Goal: Task Accomplishment & Management: Manage account settings

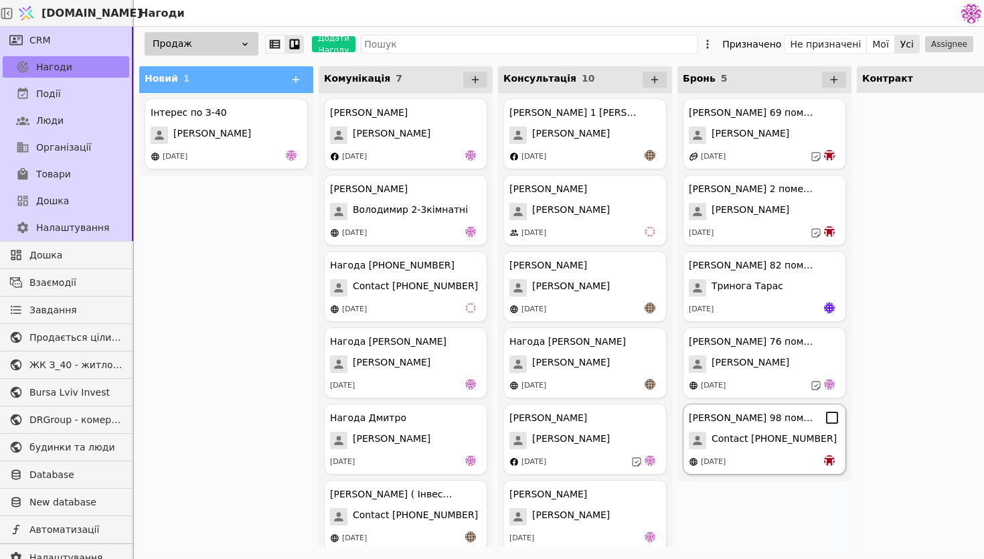
click at [782, 448] on span "Contact [PHONE_NUMBER]" at bounding box center [773, 440] width 125 height 17
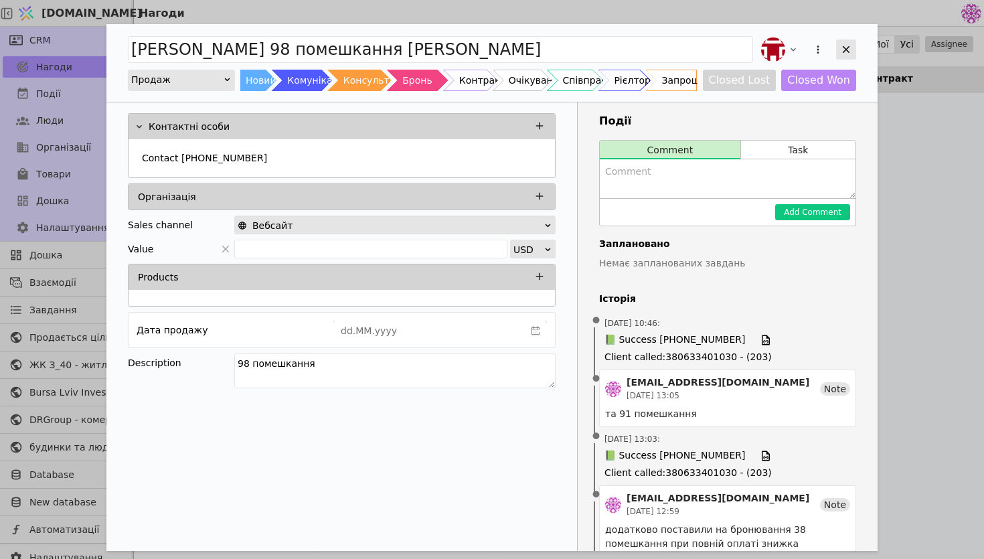
click at [843, 49] on icon "Add Opportunity" at bounding box center [846, 49] width 12 height 12
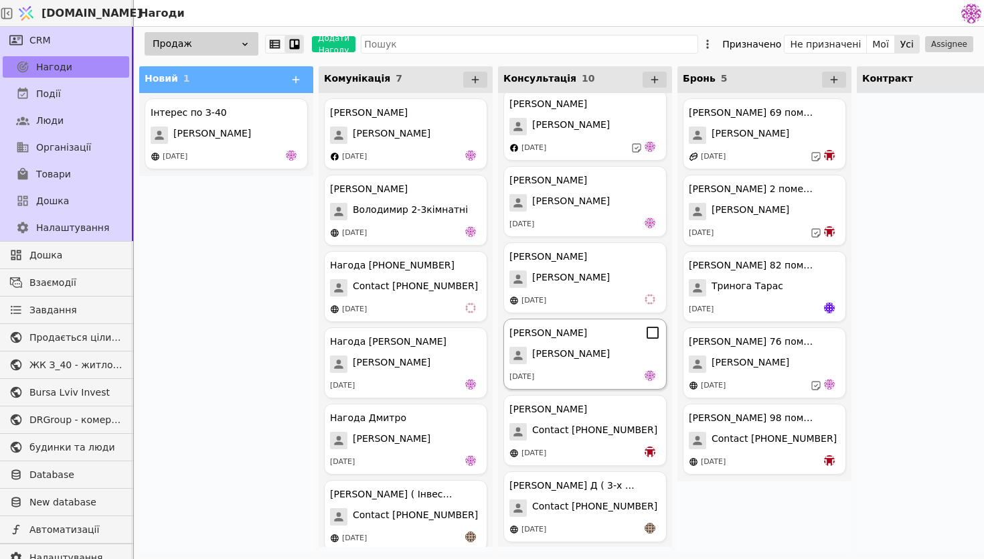
scroll to position [315, 0]
click at [594, 347] on div "[PERSON_NAME]" at bounding box center [584, 354] width 151 height 17
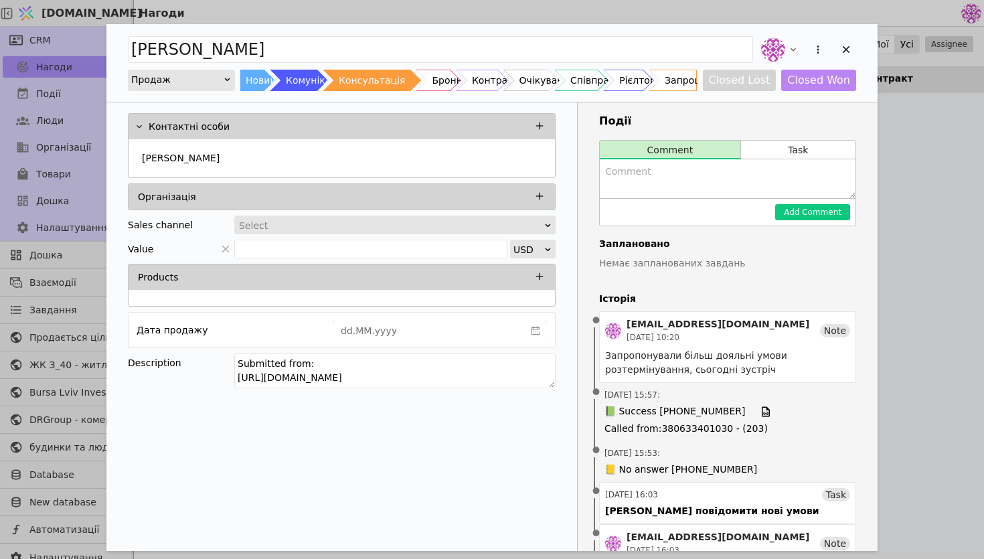
click at [692, 176] on textarea "Add Opportunity" at bounding box center [728, 178] width 256 height 39
type textarea "забронювали 22 помешкання"
click at [814, 207] on button "Add Comment" at bounding box center [812, 212] width 75 height 16
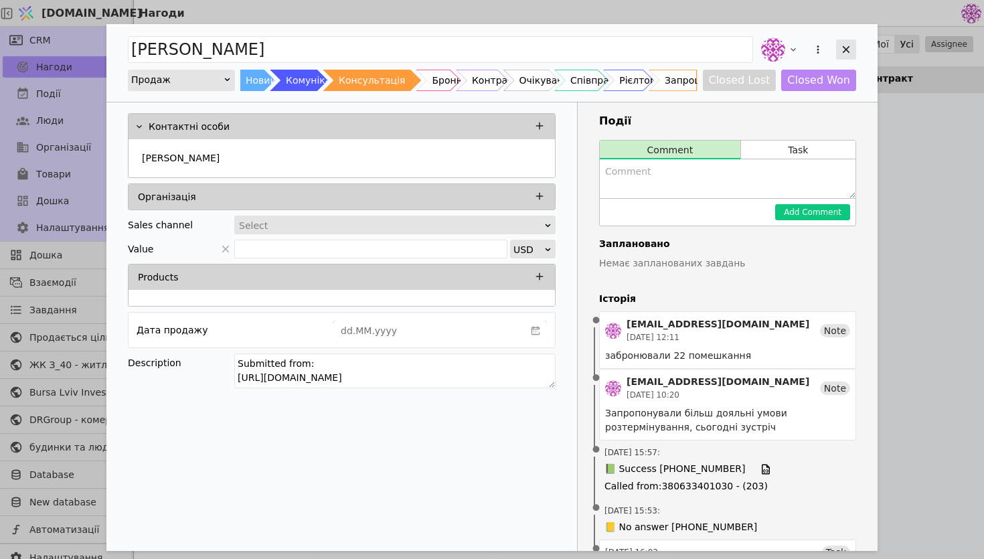
click at [851, 45] on icon "Add Opportunity" at bounding box center [846, 49] width 12 height 12
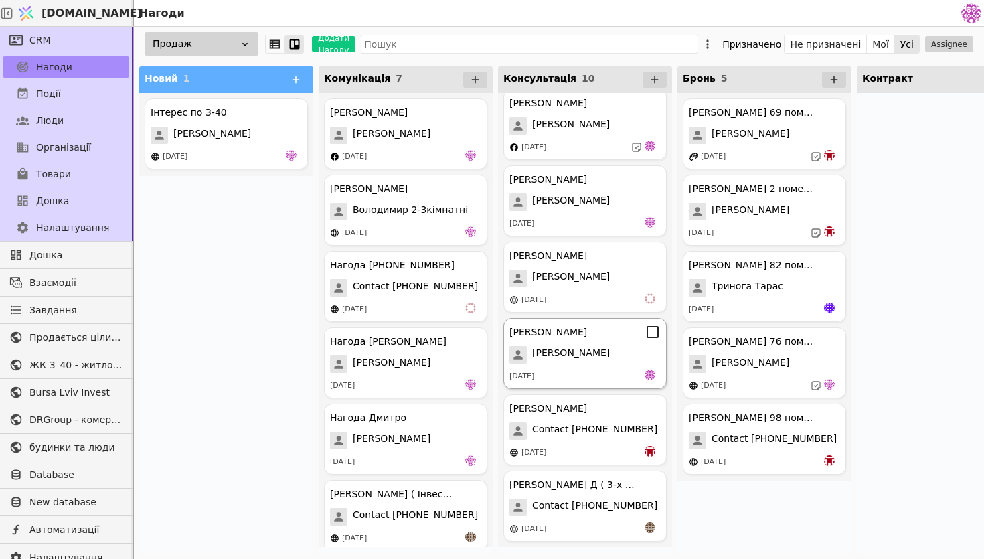
click at [578, 351] on div "[PERSON_NAME]" at bounding box center [584, 354] width 151 height 17
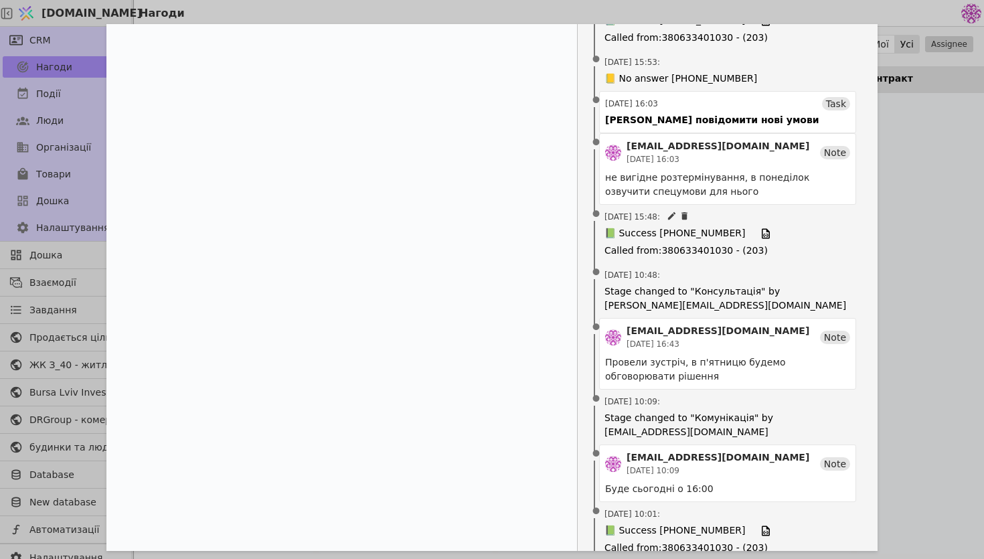
scroll to position [448, 0]
click at [677, 231] on span "📗 Success [PHONE_NUMBER]" at bounding box center [674, 234] width 141 height 15
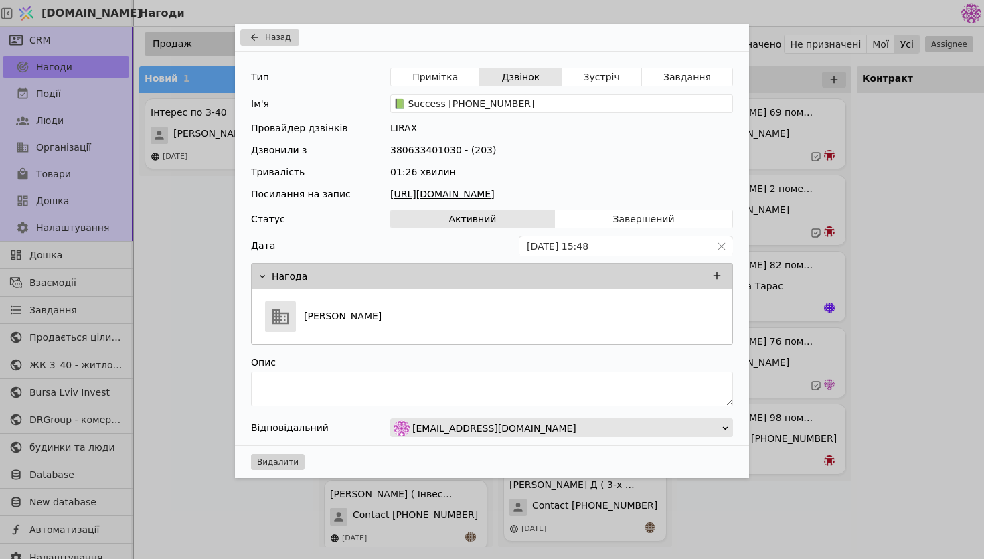
click at [663, 195] on link "[URL][DOMAIN_NAME]" at bounding box center [561, 194] width 343 height 14
